Goal: Task Accomplishment & Management: Complete application form

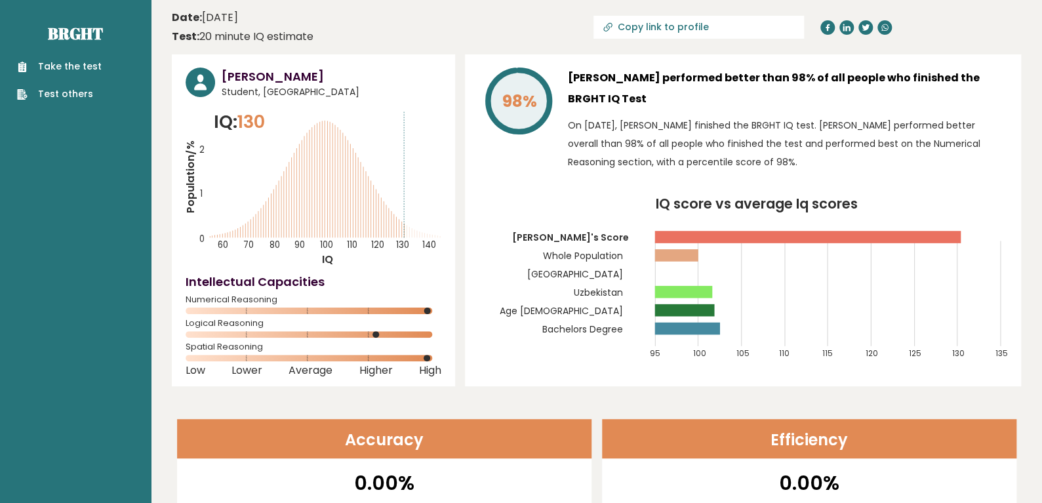
click at [59, 65] on link "Take the test" at bounding box center [59, 67] width 85 height 14
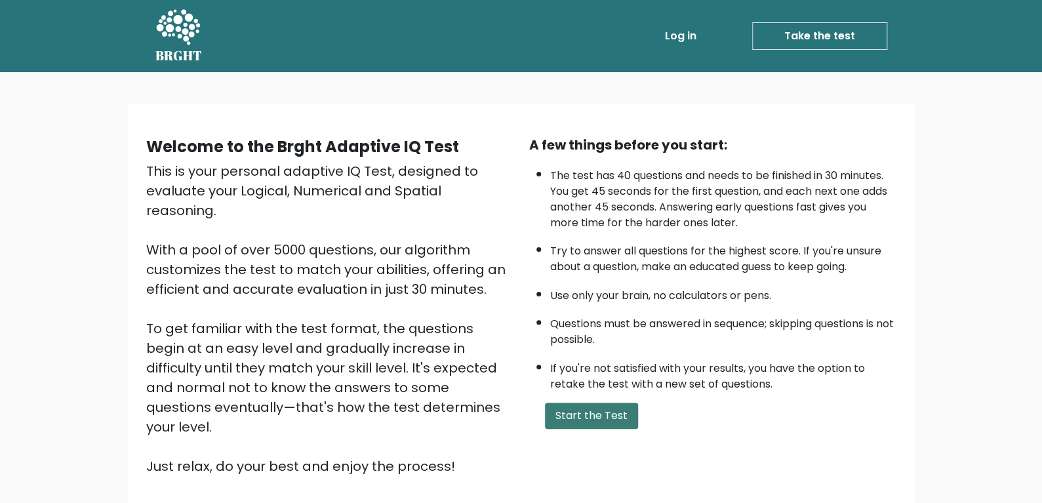
click at [600, 419] on button "Start the Test" at bounding box center [591, 415] width 93 height 26
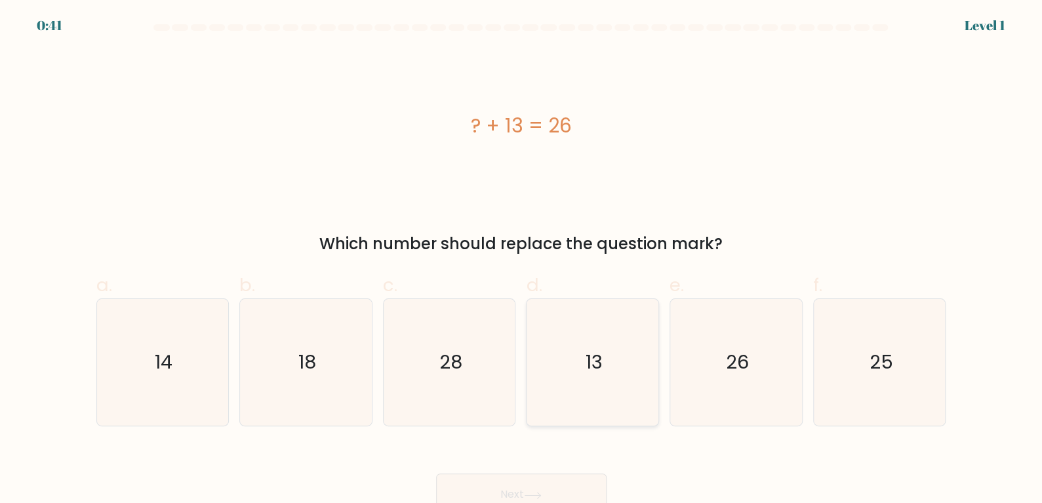
click at [607, 352] on icon "13" at bounding box center [592, 362] width 127 height 127
click at [522, 260] on input "d. 13" at bounding box center [521, 256] width 1 height 9
radio input "true"
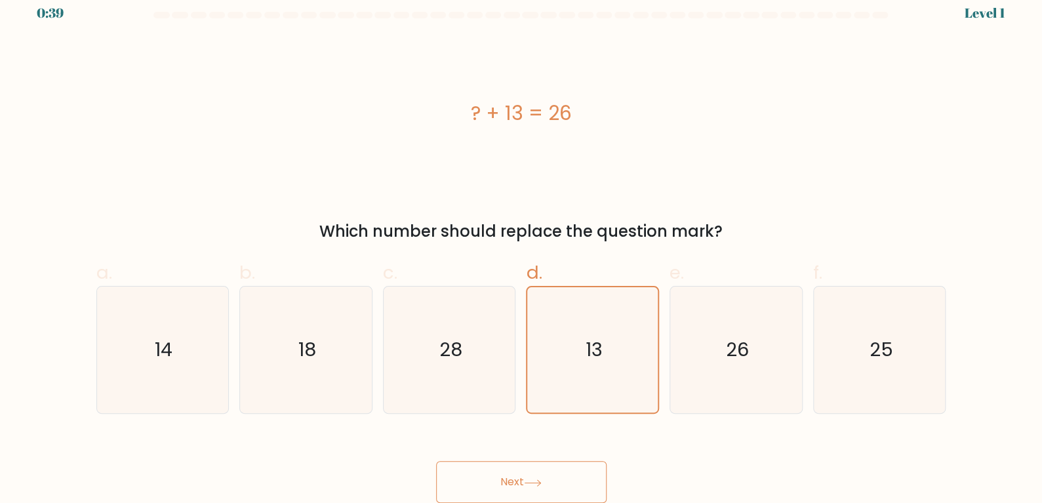
click at [526, 479] on button "Next" at bounding box center [521, 482] width 170 height 42
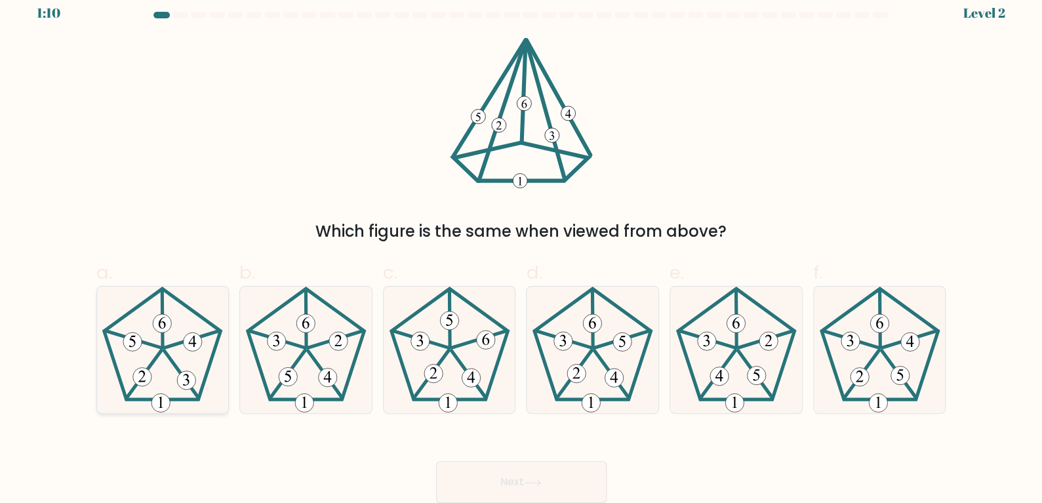
click at [168, 368] on icon at bounding box center [162, 349] width 127 height 127
click at [521, 248] on input "a." at bounding box center [521, 243] width 1 height 9
radio input "true"
click at [517, 486] on button "Next" at bounding box center [521, 482] width 170 height 42
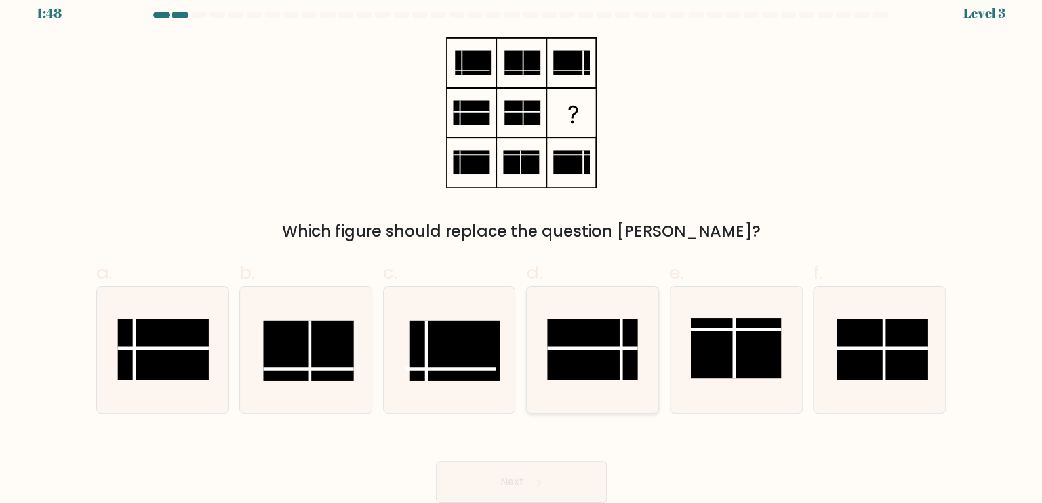
click at [607, 341] on rect at bounding box center [592, 349] width 90 height 60
click at [522, 248] on input "d." at bounding box center [521, 243] width 1 height 9
radio input "true"
click at [517, 478] on button "Next" at bounding box center [521, 482] width 170 height 42
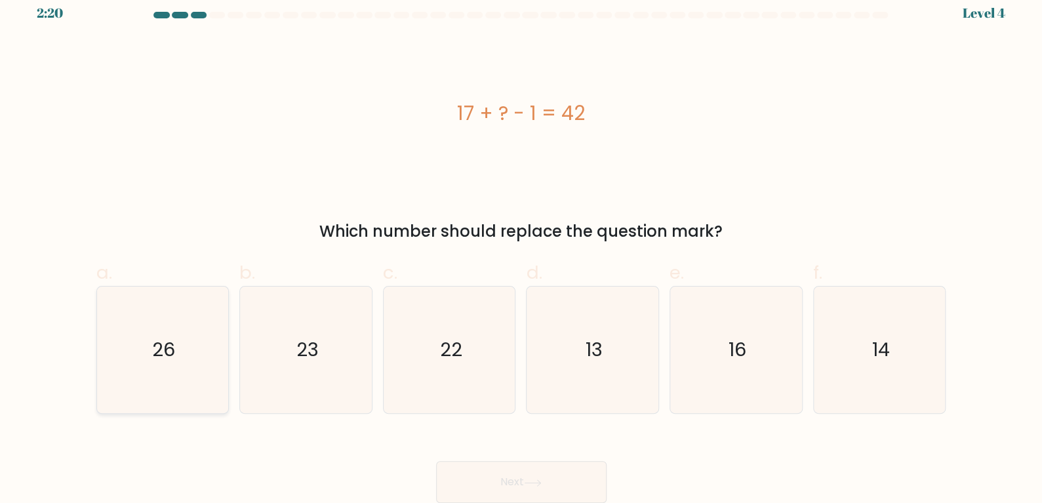
click at [136, 358] on icon "26" at bounding box center [162, 349] width 127 height 127
click at [521, 248] on input "a. 26" at bounding box center [521, 243] width 1 height 9
radio input "true"
click at [522, 486] on button "Next" at bounding box center [521, 482] width 170 height 42
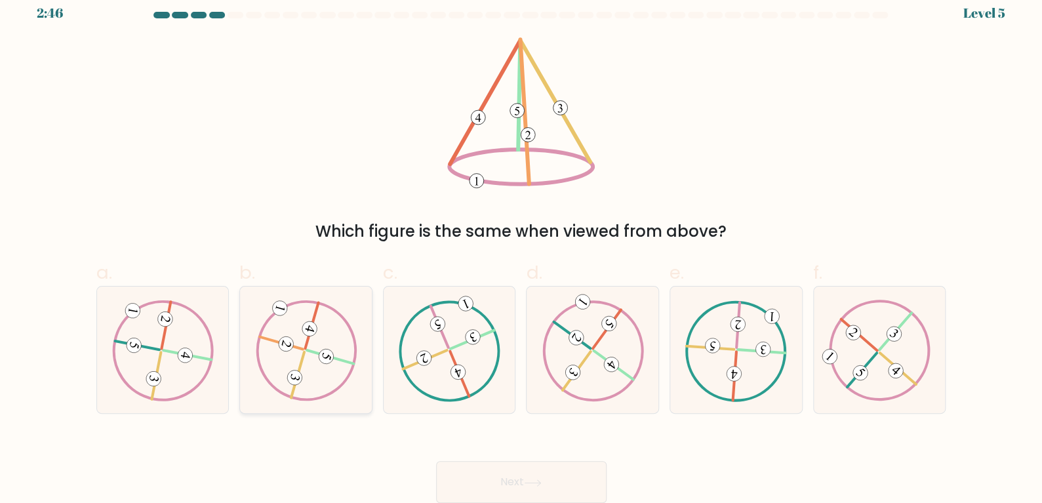
click at [301, 344] on icon at bounding box center [306, 350] width 102 height 101
click at [521, 248] on input "b." at bounding box center [521, 243] width 1 height 9
radio input "true"
click at [528, 477] on button "Next" at bounding box center [521, 482] width 170 height 42
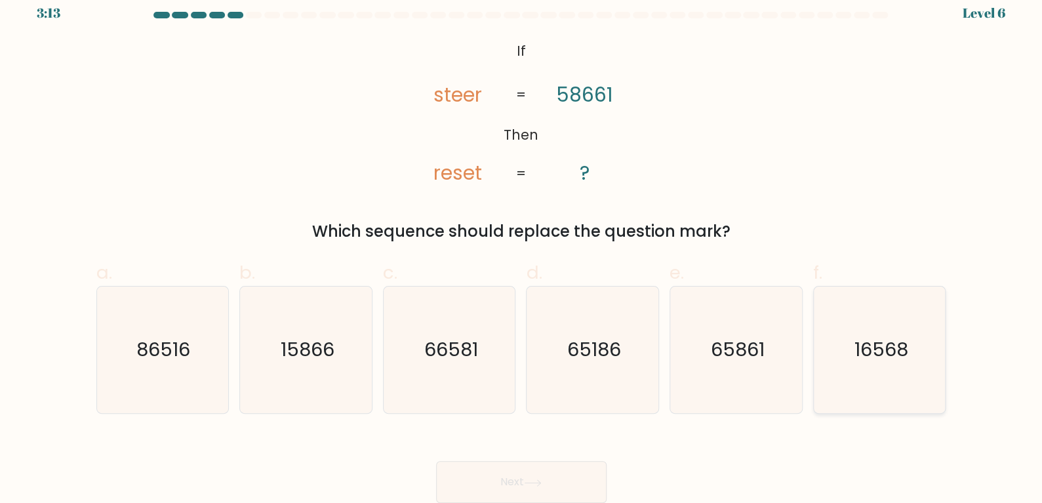
click at [863, 332] on icon "16568" at bounding box center [879, 349] width 127 height 127
click at [522, 248] on input "f. 16568" at bounding box center [521, 243] width 1 height 9
radio input "true"
click at [558, 489] on button "Next" at bounding box center [521, 482] width 170 height 42
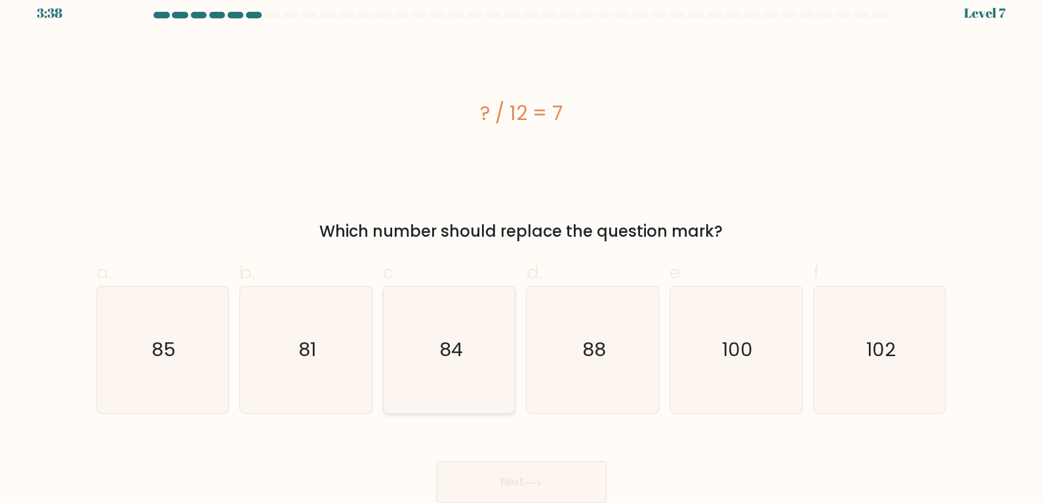
click at [449, 332] on icon "84" at bounding box center [449, 349] width 127 height 127
click at [521, 248] on input "c. 84" at bounding box center [521, 243] width 1 height 9
radio input "true"
click at [505, 478] on button "Next" at bounding box center [521, 482] width 170 height 42
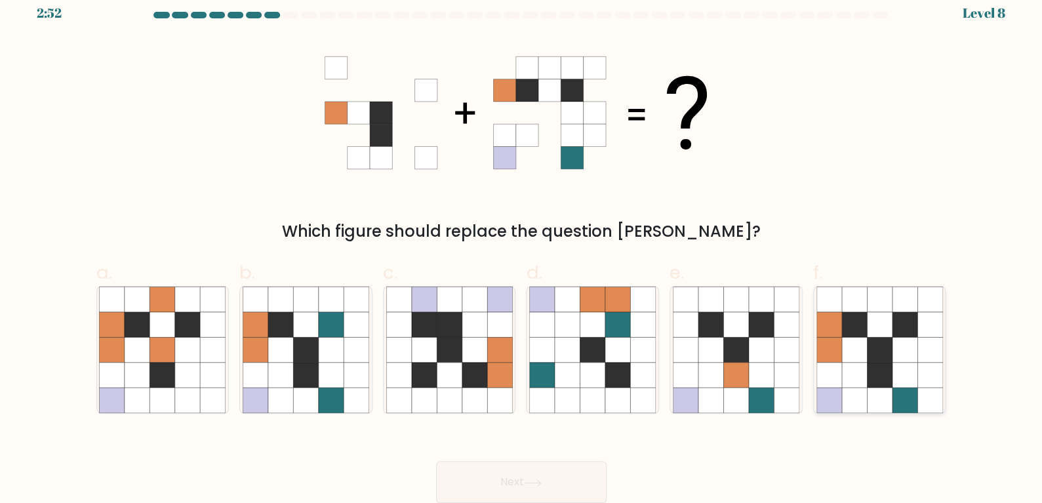
click at [886, 338] on icon at bounding box center [879, 350] width 25 height 25
click at [522, 248] on input "f." at bounding box center [521, 243] width 1 height 9
radio input "true"
click at [503, 473] on button "Next" at bounding box center [521, 482] width 170 height 42
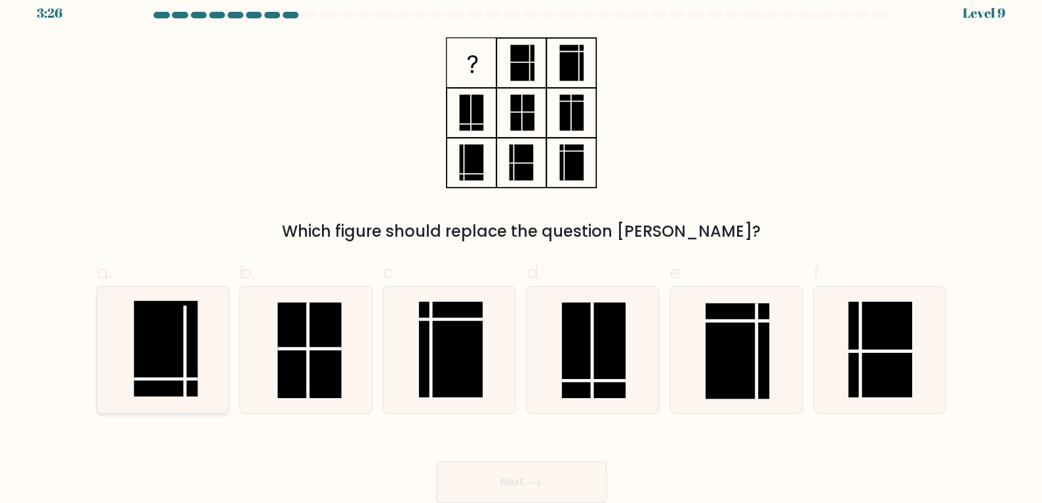
click at [162, 343] on rect at bounding box center [166, 349] width 64 height 96
click at [521, 248] on input "a." at bounding box center [521, 243] width 1 height 9
radio input "true"
click at [532, 472] on button "Next" at bounding box center [521, 482] width 170 height 42
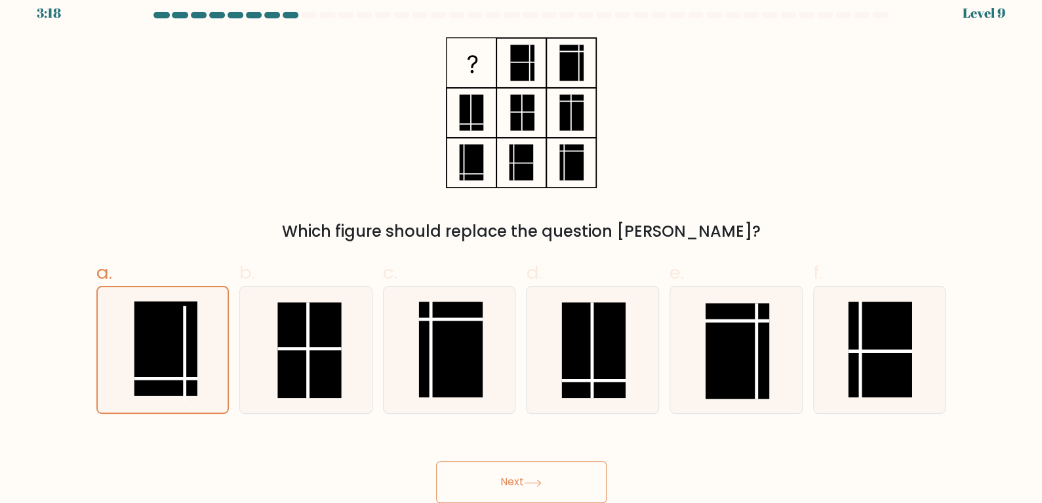
click at [507, 480] on button "Next" at bounding box center [521, 482] width 170 height 42
click at [159, 328] on rect at bounding box center [165, 349] width 63 height 94
click at [521, 248] on input "a." at bounding box center [521, 243] width 1 height 9
click at [530, 475] on button "Next" at bounding box center [521, 482] width 170 height 42
click at [514, 480] on button "Next" at bounding box center [521, 482] width 170 height 42
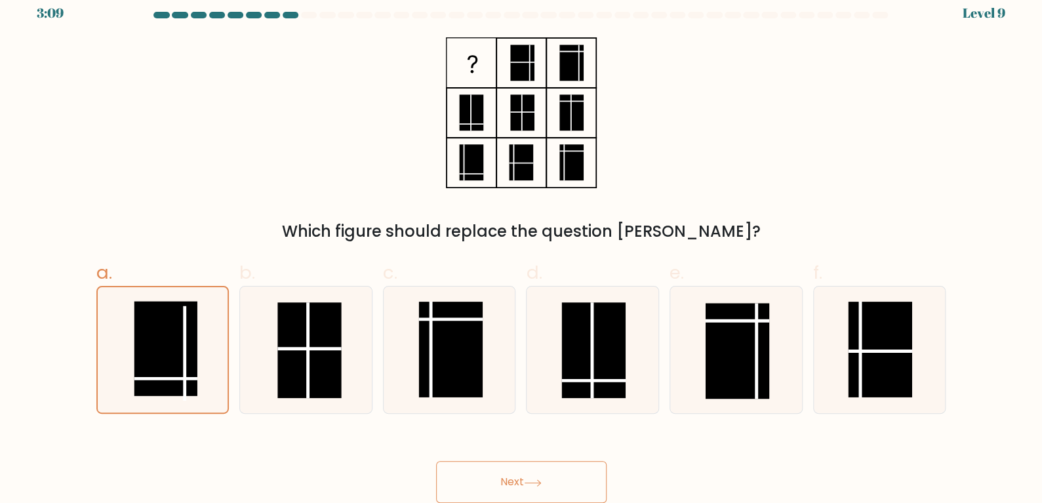
click at [514, 480] on button "Next" at bounding box center [521, 482] width 170 height 42
click at [503, 469] on button "Next" at bounding box center [521, 482] width 170 height 42
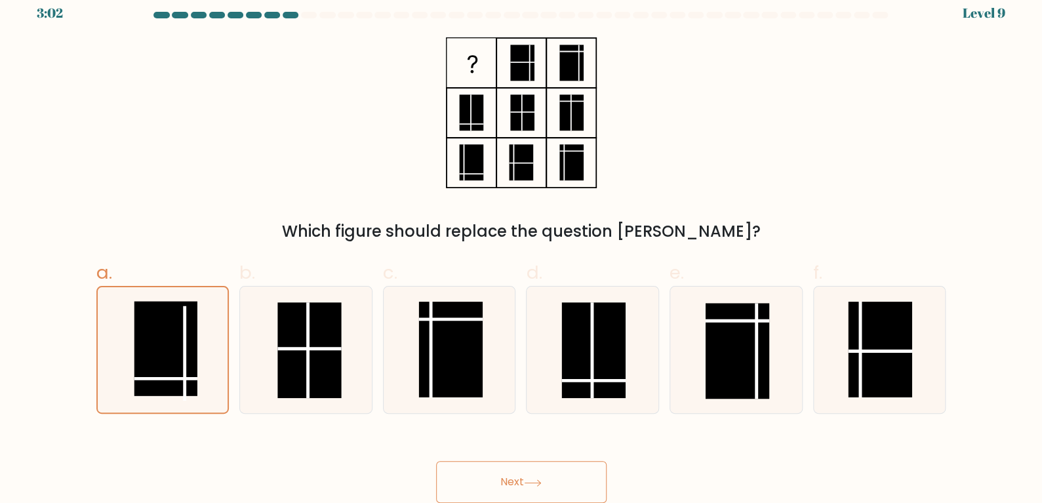
click at [503, 469] on button "Next" at bounding box center [521, 482] width 170 height 42
click at [545, 488] on button "Next" at bounding box center [521, 482] width 170 height 42
click at [287, 338] on rect at bounding box center [309, 351] width 64 height 96
click at [521, 248] on input "b." at bounding box center [521, 243] width 1 height 9
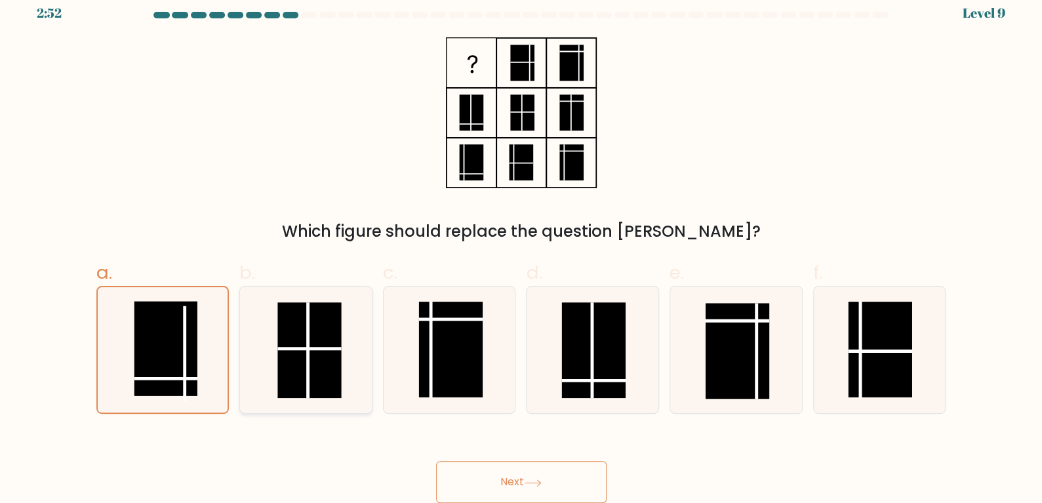
radio input "true"
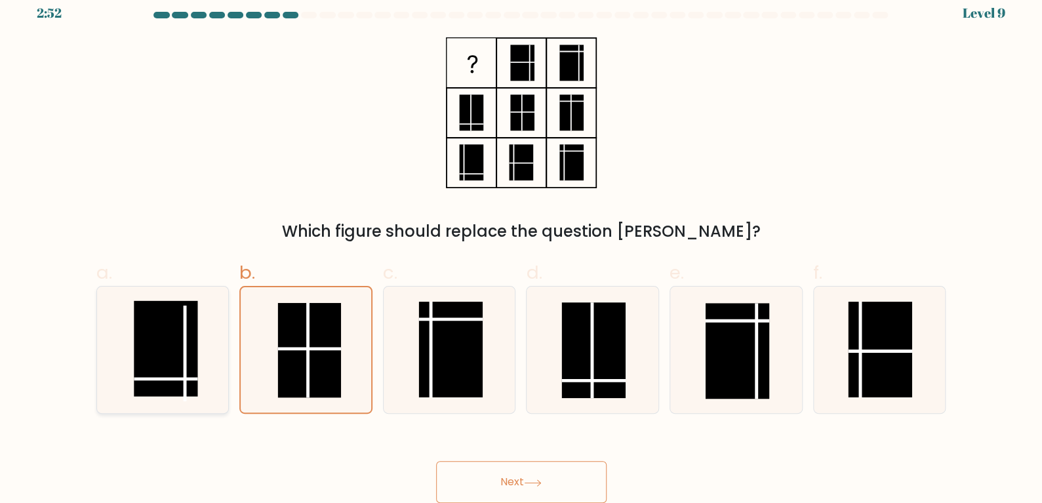
click at [161, 322] on rect at bounding box center [166, 349] width 64 height 96
click at [521, 248] on input "a." at bounding box center [521, 243] width 1 height 9
radio input "true"
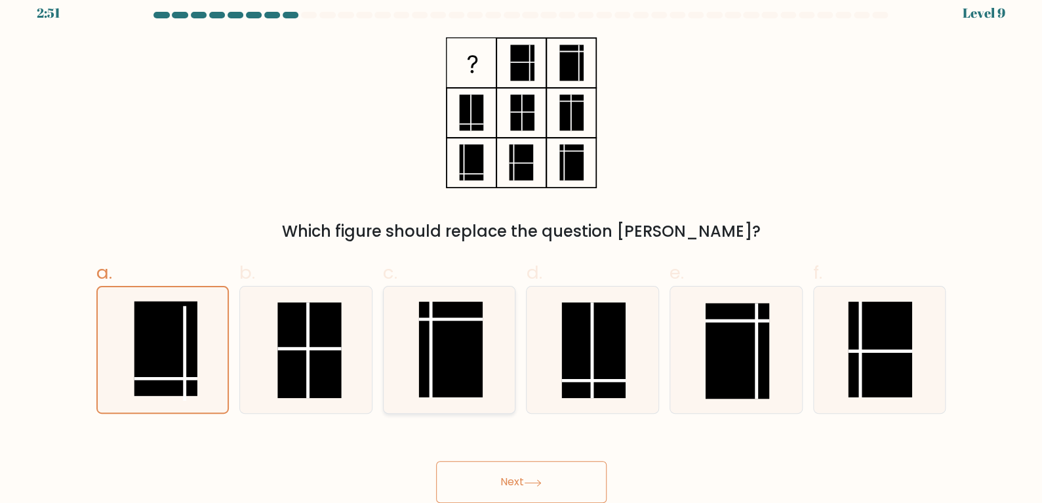
click at [433, 390] on rect at bounding box center [450, 350] width 64 height 96
click at [521, 248] on input "c." at bounding box center [521, 243] width 1 height 9
radio input "true"
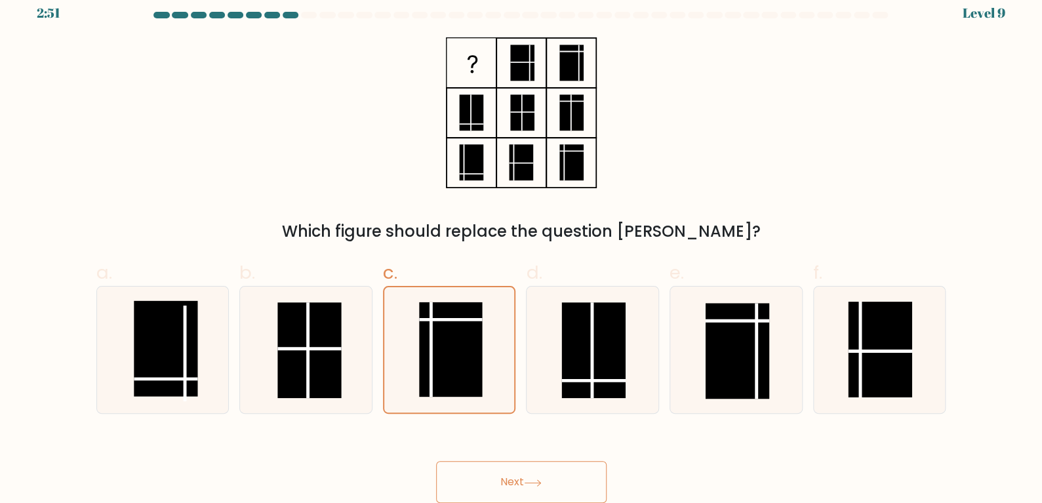
click at [497, 473] on button "Next" at bounding box center [521, 482] width 170 height 42
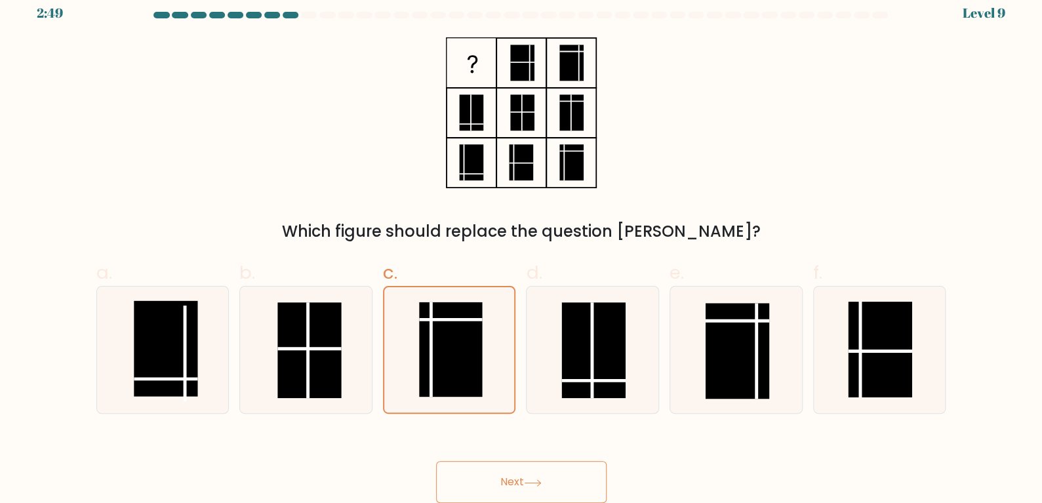
click at [497, 473] on button "Next" at bounding box center [521, 482] width 170 height 42
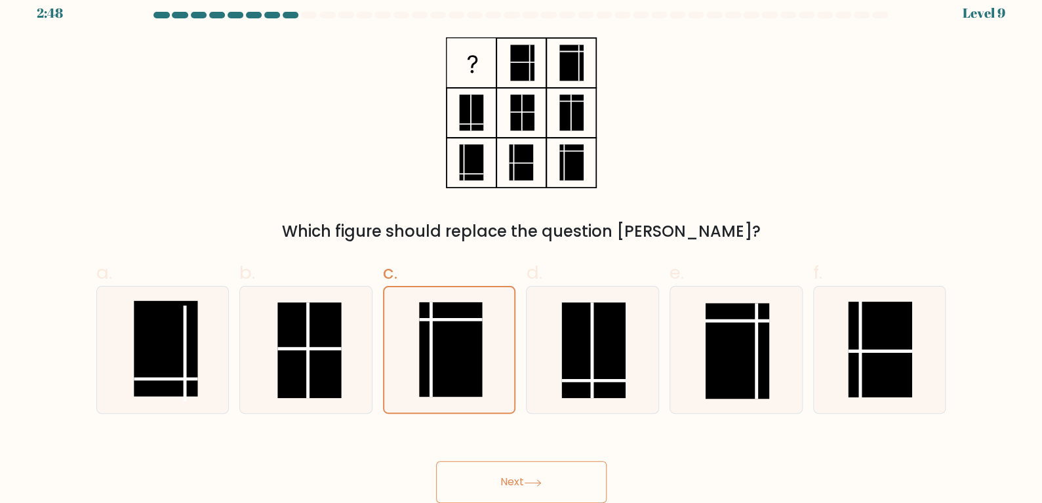
click at [497, 473] on button "Next" at bounding box center [521, 482] width 170 height 42
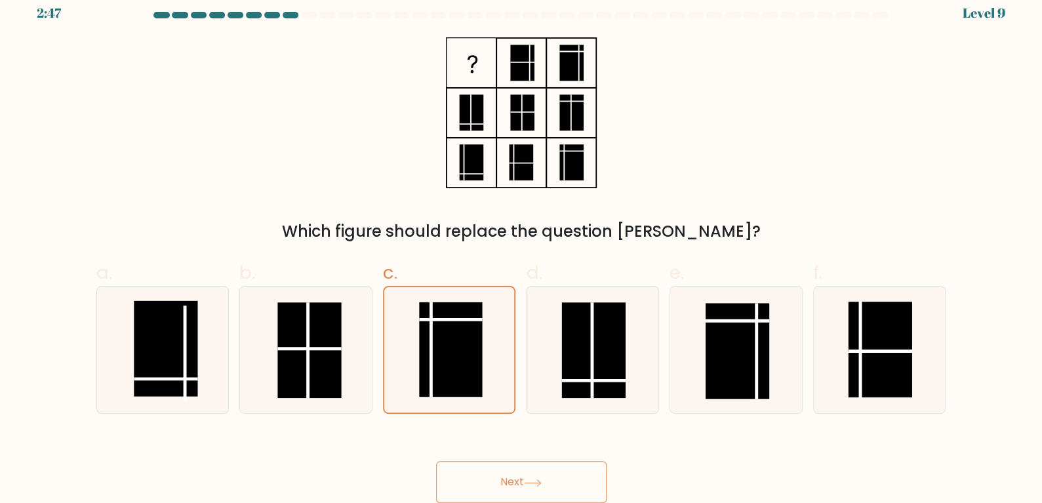
click at [497, 473] on button "Next" at bounding box center [521, 482] width 170 height 42
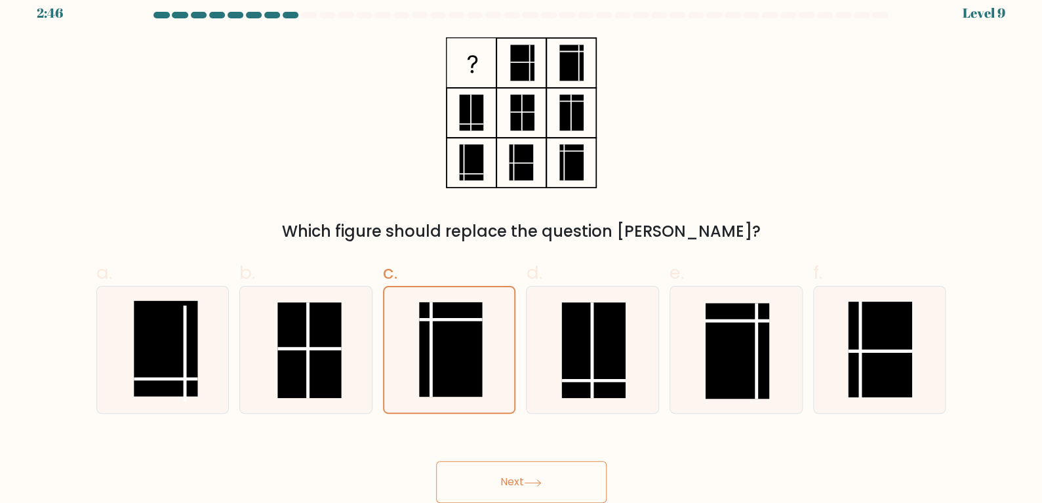
click at [497, 473] on button "Next" at bounding box center [521, 482] width 170 height 42
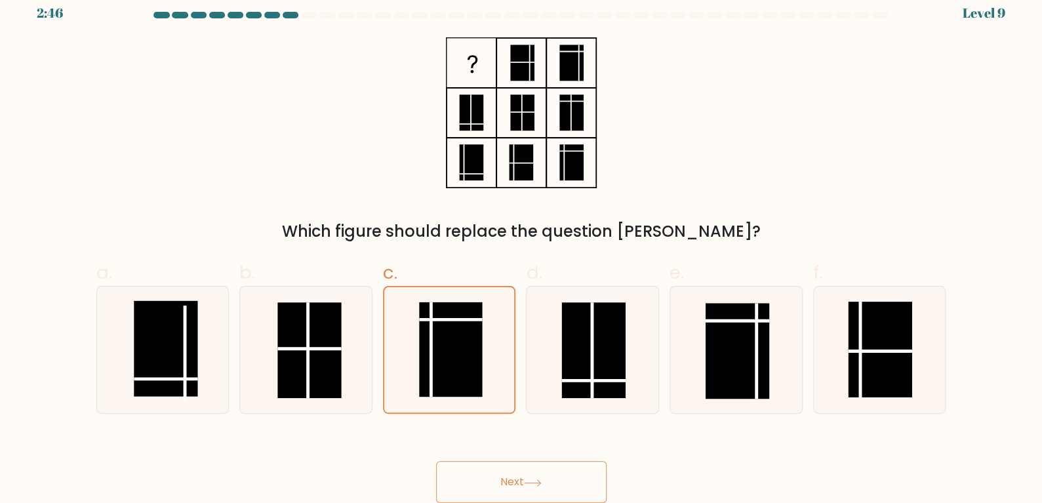
click at [497, 473] on button "Next" at bounding box center [521, 482] width 170 height 42
click at [162, 352] on rect at bounding box center [166, 349] width 64 height 96
click at [521, 248] on input "a." at bounding box center [521, 243] width 1 height 9
radio input "true"
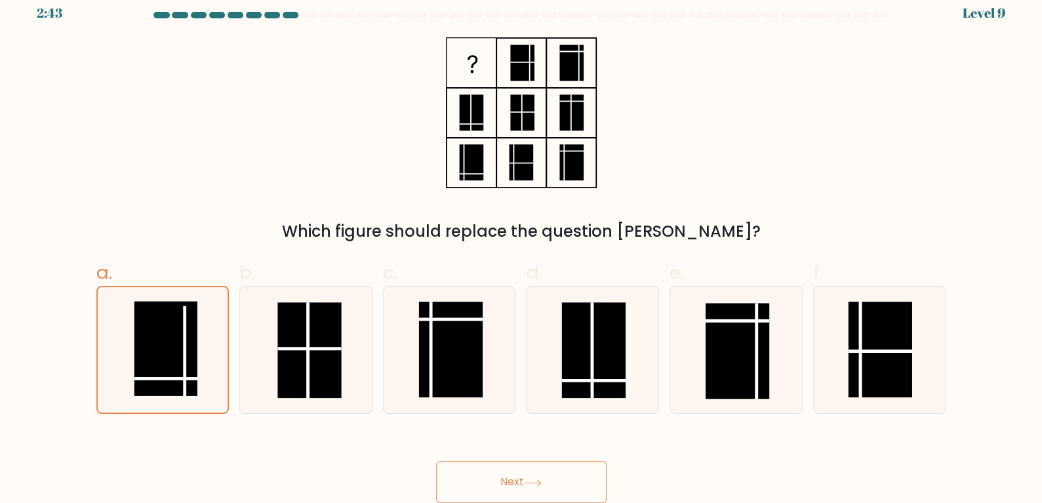
click at [509, 479] on button "Next" at bounding box center [521, 482] width 170 height 42
click at [533, 480] on icon at bounding box center [533, 482] width 18 height 7
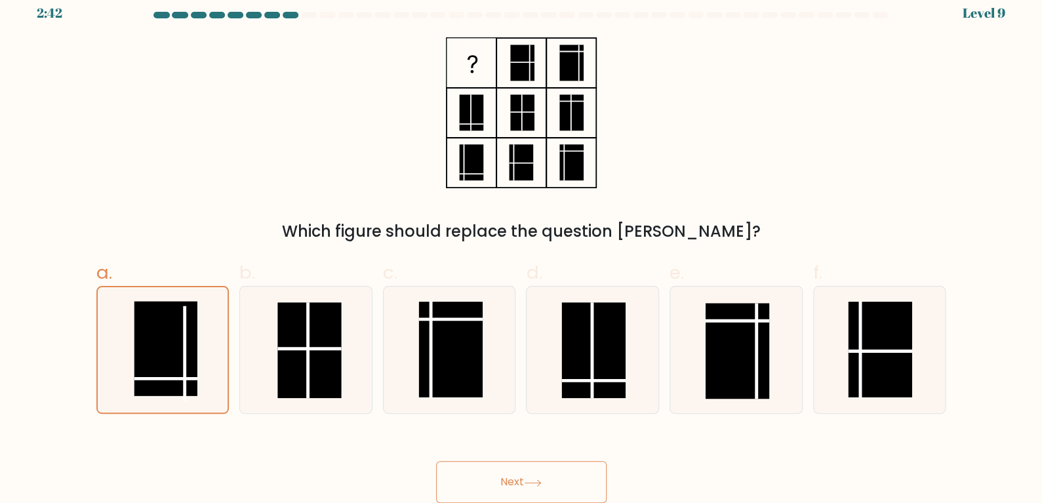
click at [533, 480] on icon at bounding box center [533, 482] width 18 height 7
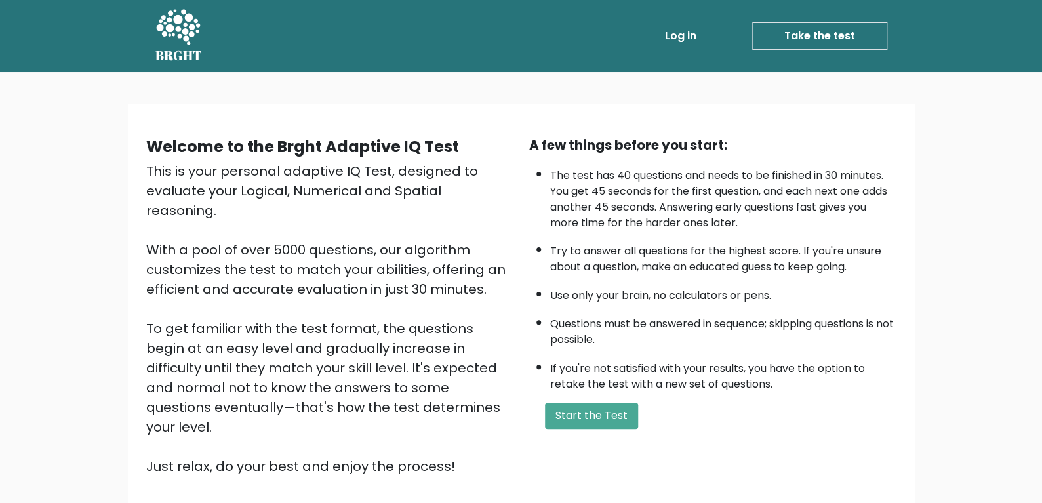
scroll to position [97, 0]
